Goal: Task Accomplishment & Management: Complete application form

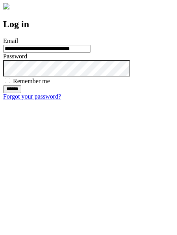
type input "**********"
click at [21, 93] on input "******" at bounding box center [12, 89] width 18 height 8
